Goal: Register for event/course

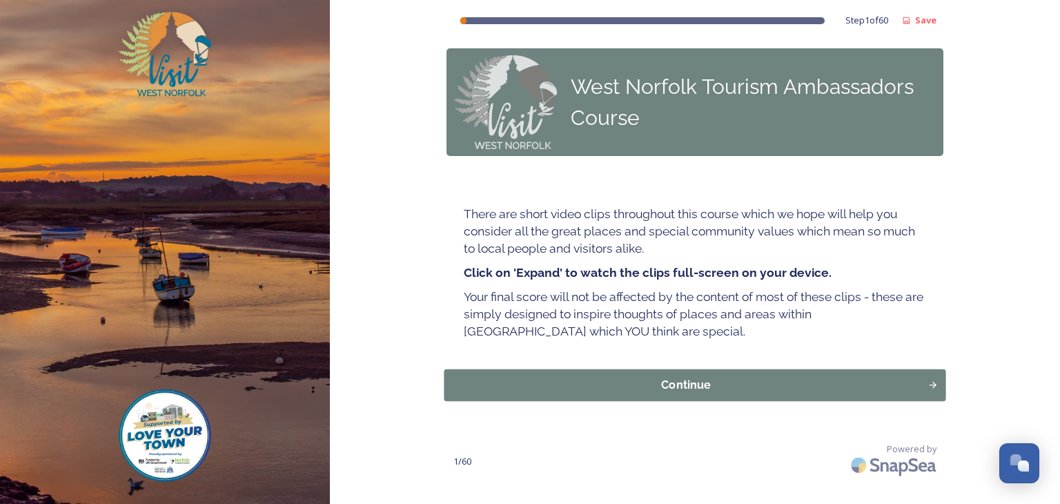
click at [685, 384] on div "Continue" at bounding box center [686, 385] width 469 height 17
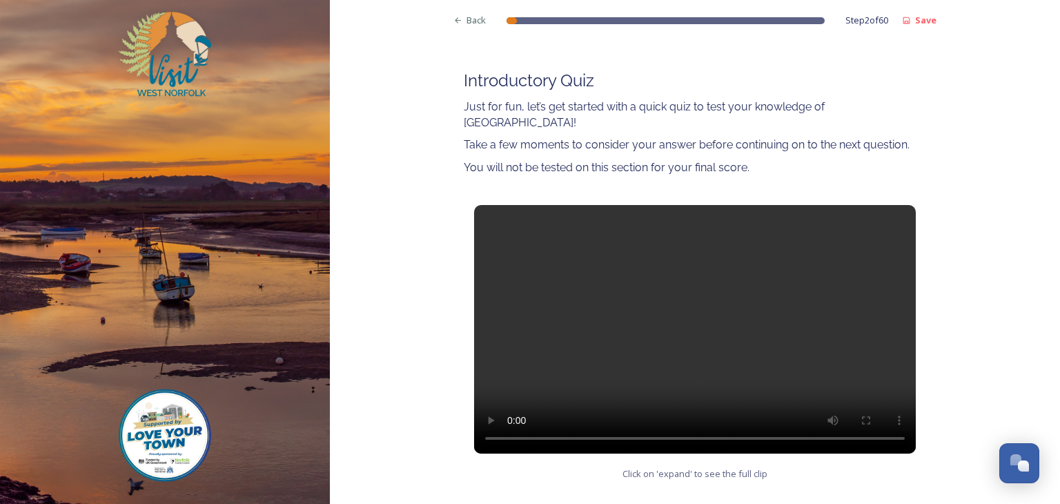
scroll to position [139, 0]
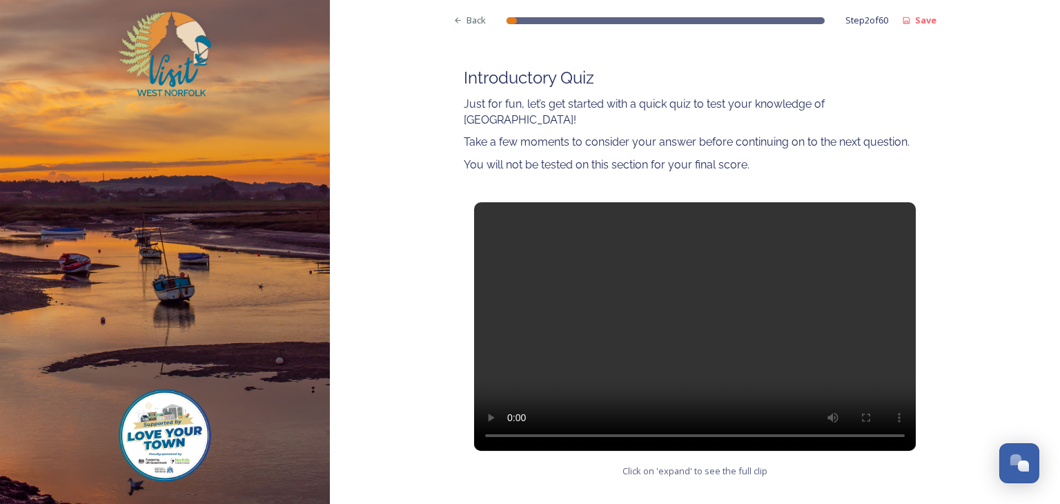
click at [683, 304] on video at bounding box center [695, 326] width 442 height 248
click at [566, 299] on video at bounding box center [695, 326] width 442 height 248
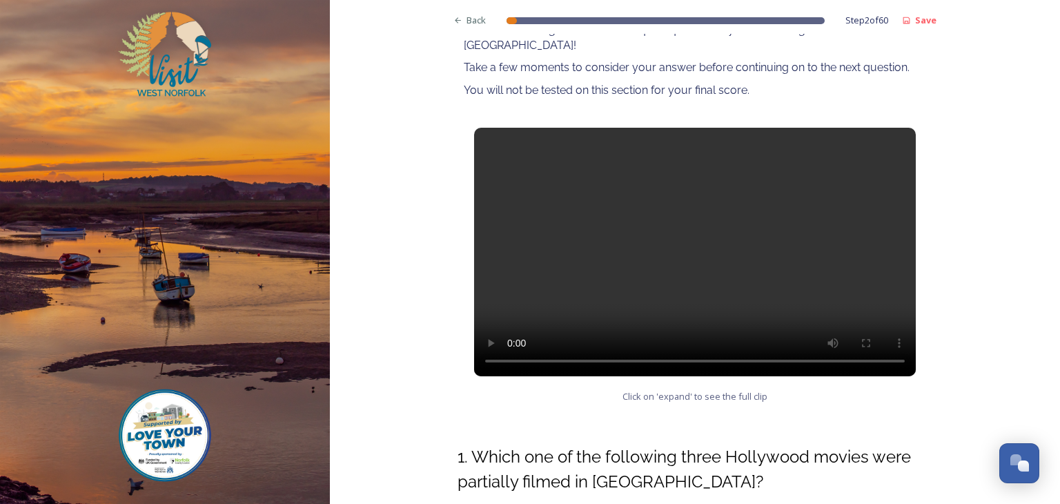
scroll to position [237, 0]
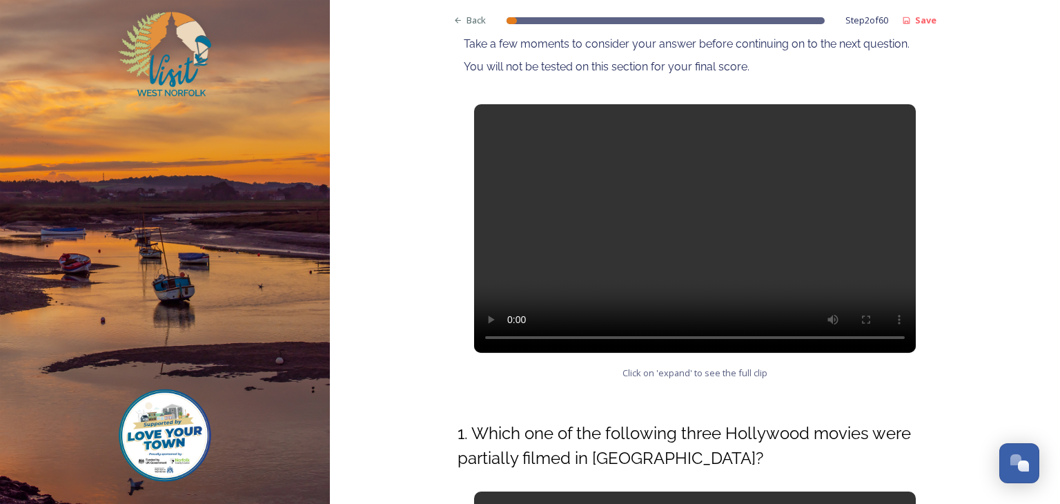
drag, startPoint x: 1048, startPoint y: 274, endPoint x: 1024, endPoint y: 362, distance: 91.6
click at [1024, 362] on div "Back Step 2 of 60 Save West Norfolk Tourism Ambassadors Course Introductory Qui…" at bounding box center [695, 404] width 730 height 1282
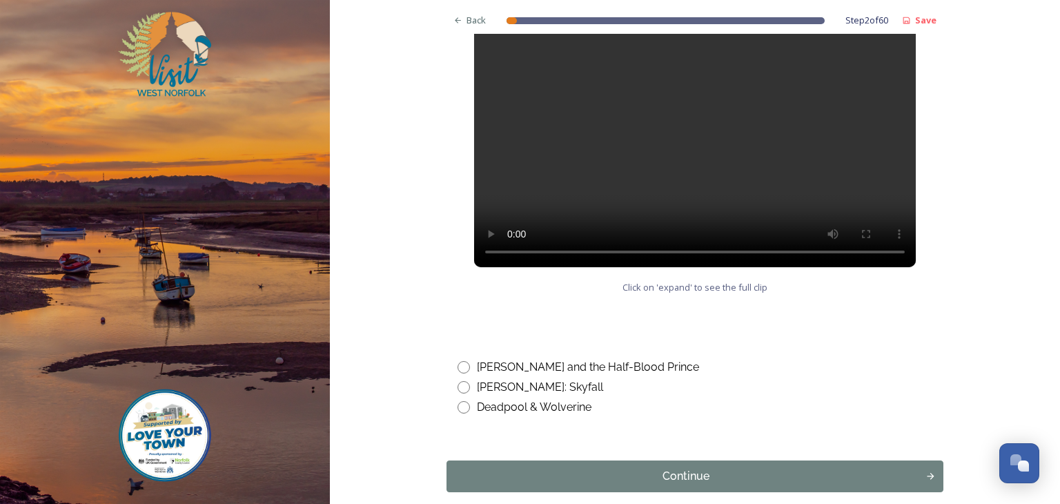
scroll to position [732, 0]
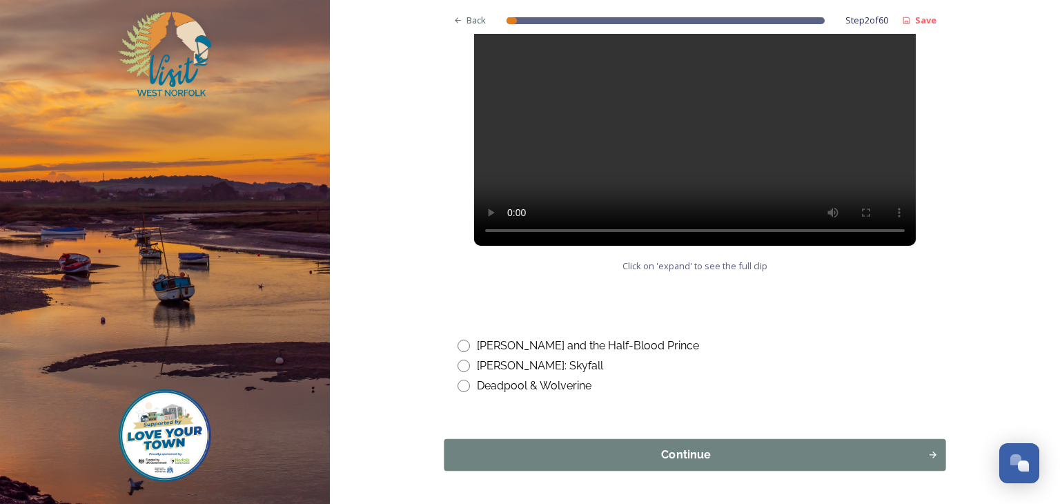
click at [685, 447] on div "Continue" at bounding box center [686, 455] width 469 height 17
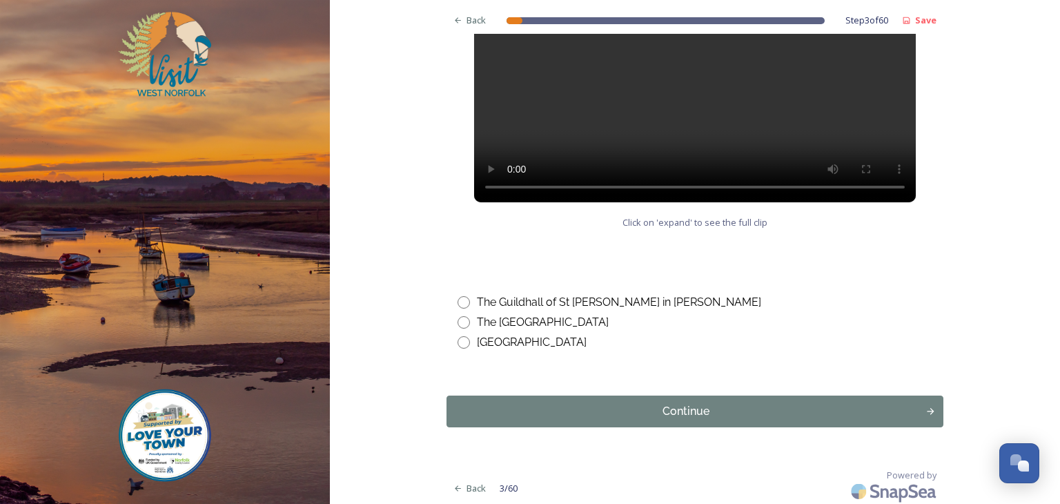
scroll to position [705, 0]
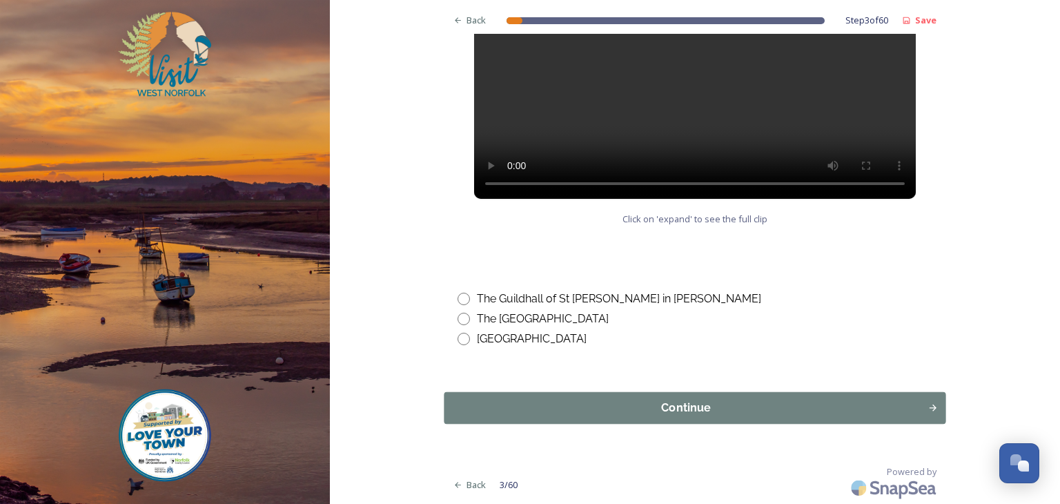
click at [639, 405] on div "Continue" at bounding box center [686, 408] width 469 height 17
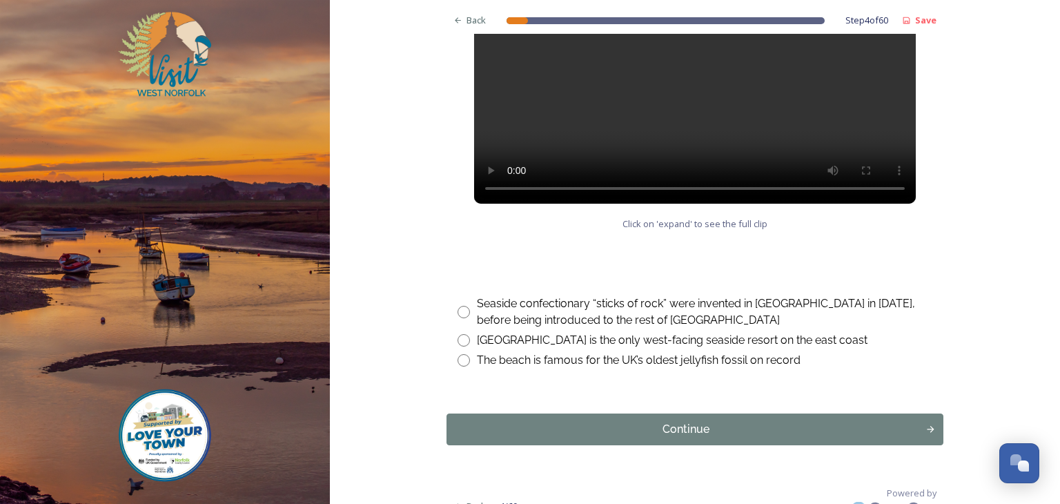
scroll to position [721, 0]
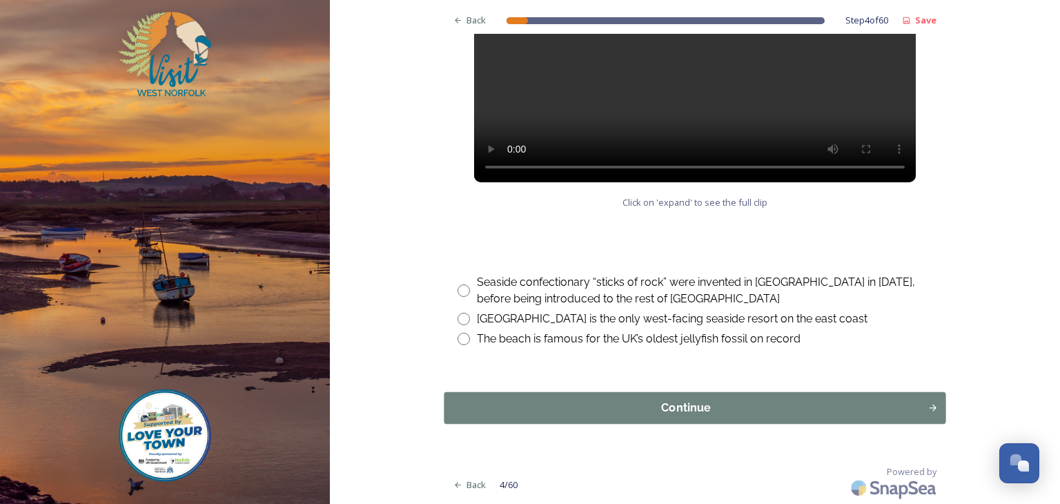
click at [707, 418] on button "Continue" at bounding box center [695, 408] width 502 height 32
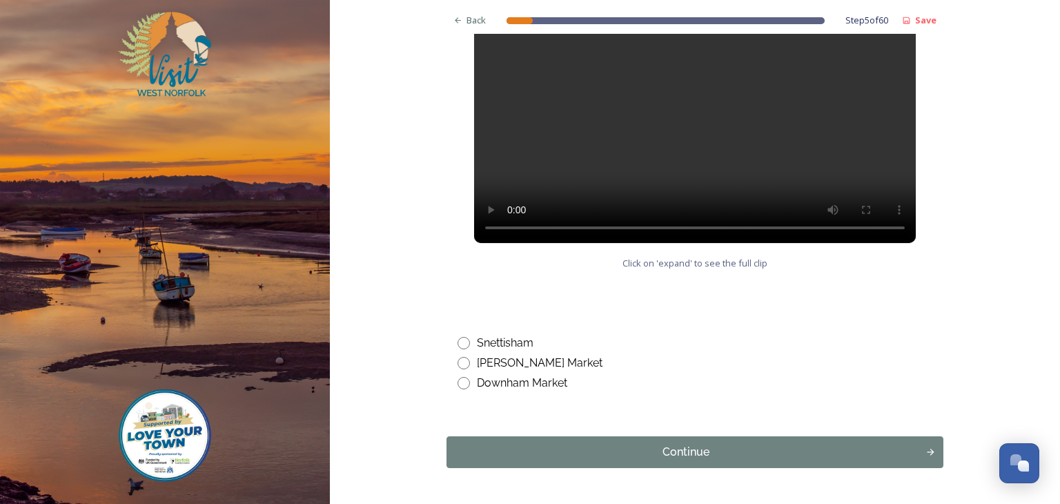
scroll to position [680, 0]
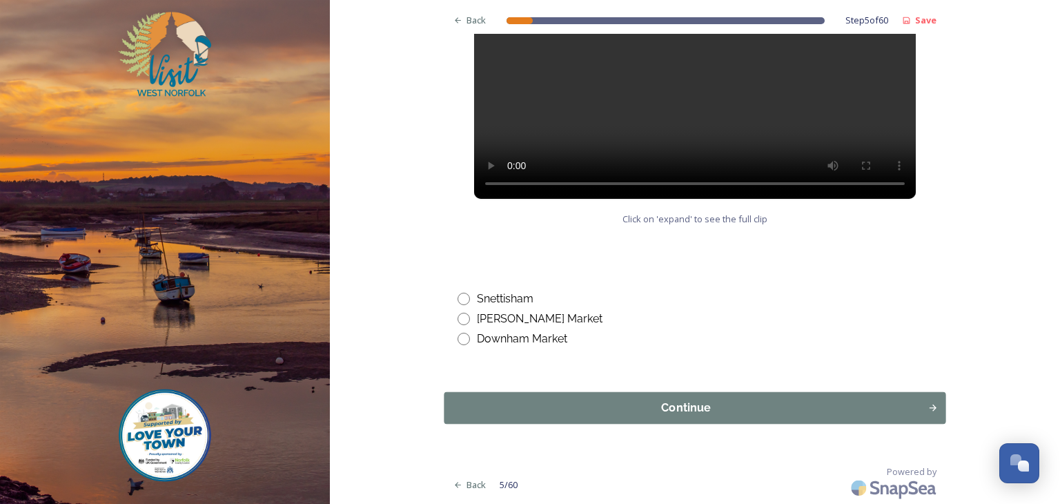
click at [677, 413] on div "Continue" at bounding box center [686, 408] width 469 height 17
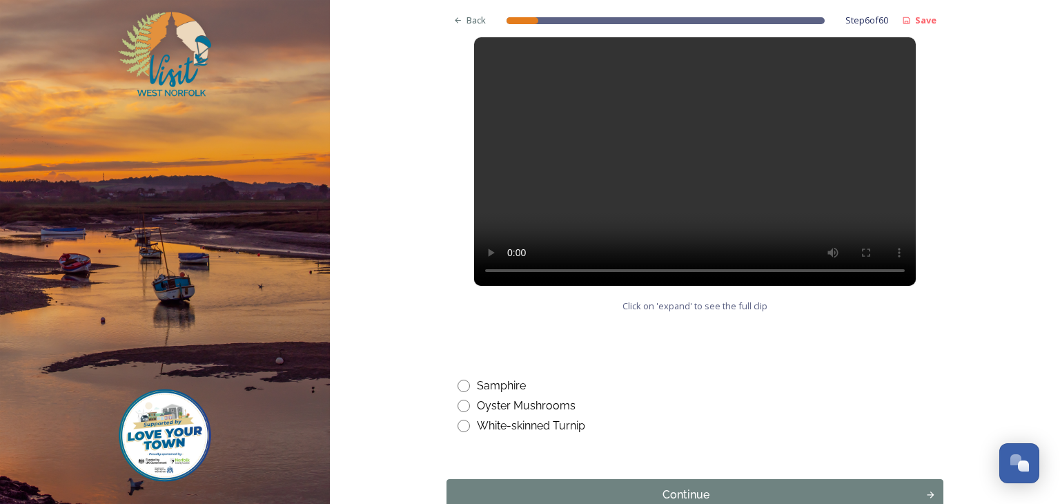
scroll to position [607, 0]
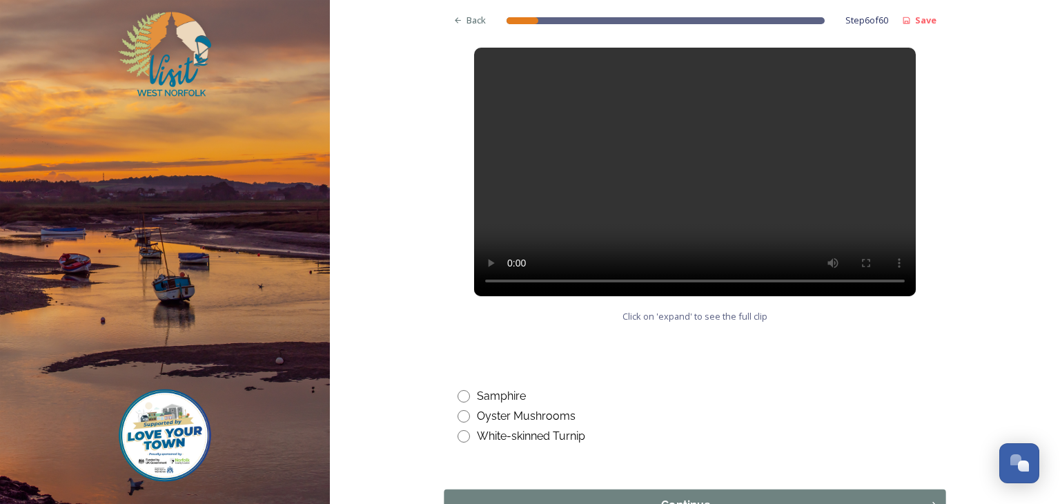
click at [717, 494] on button "Continue" at bounding box center [695, 505] width 502 height 32
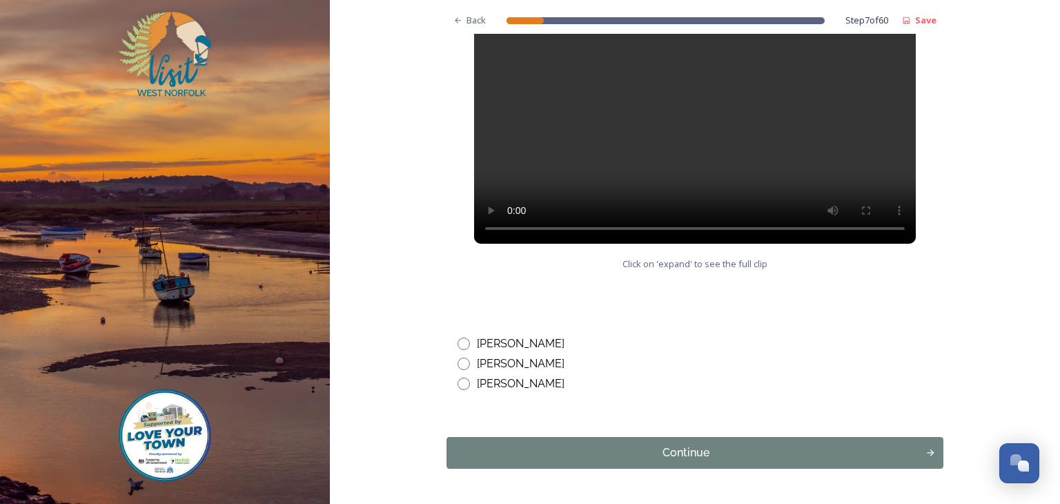
scroll to position [730, 0]
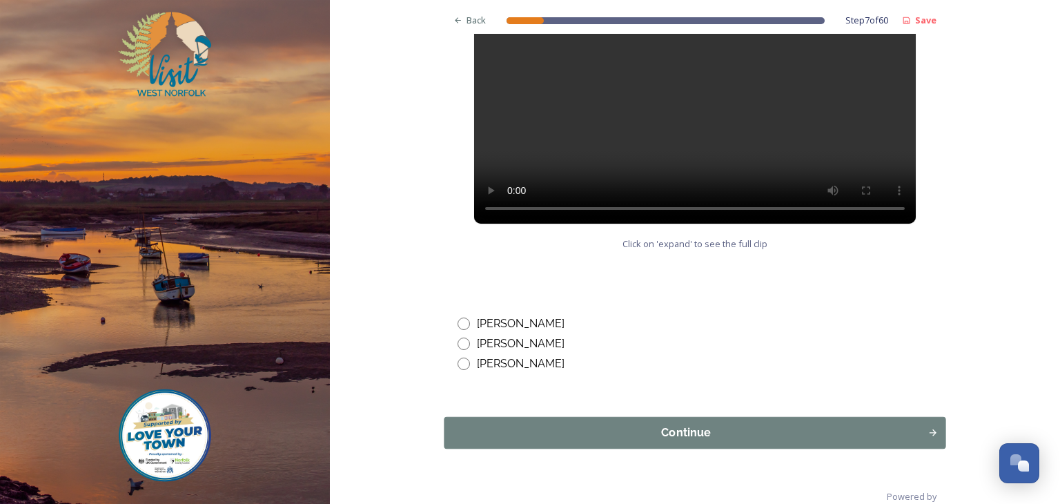
click at [743, 425] on div "Continue" at bounding box center [686, 433] width 469 height 17
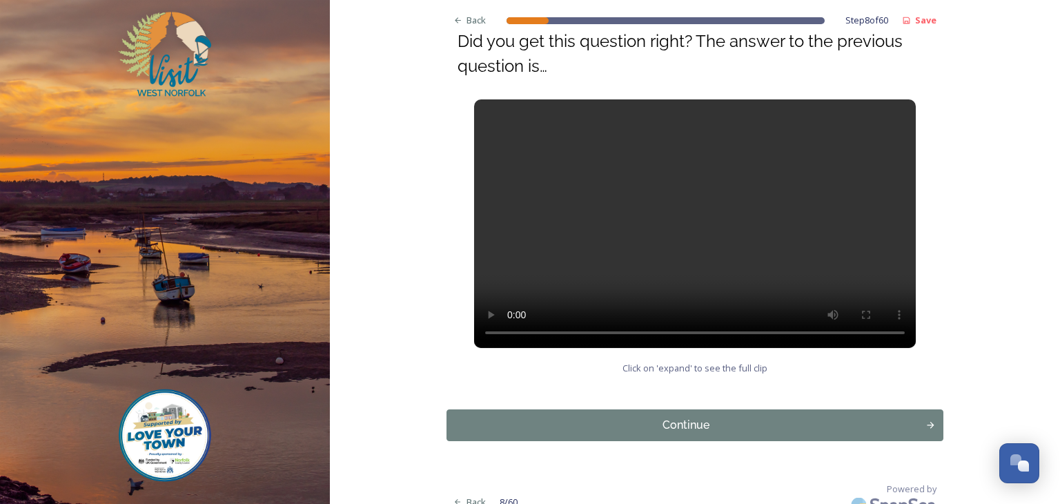
scroll to position [185, 0]
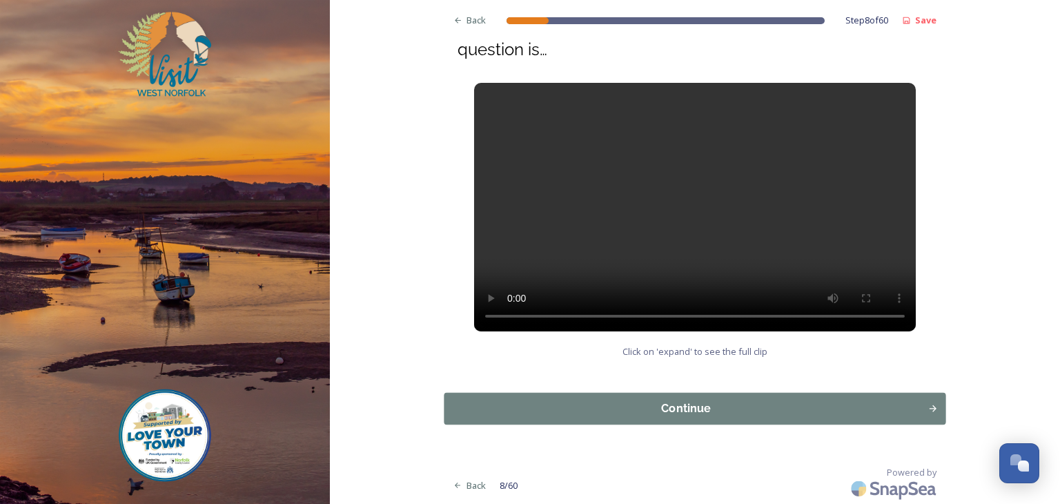
click at [701, 401] on div "Continue" at bounding box center [686, 408] width 469 height 17
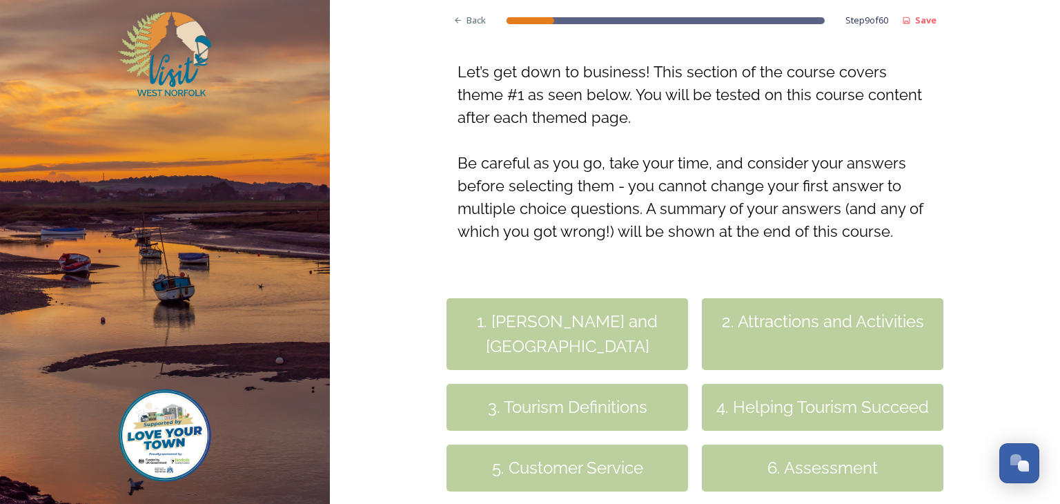
scroll to position [181, 0]
